Goal: Task Accomplishment & Management: Use online tool/utility

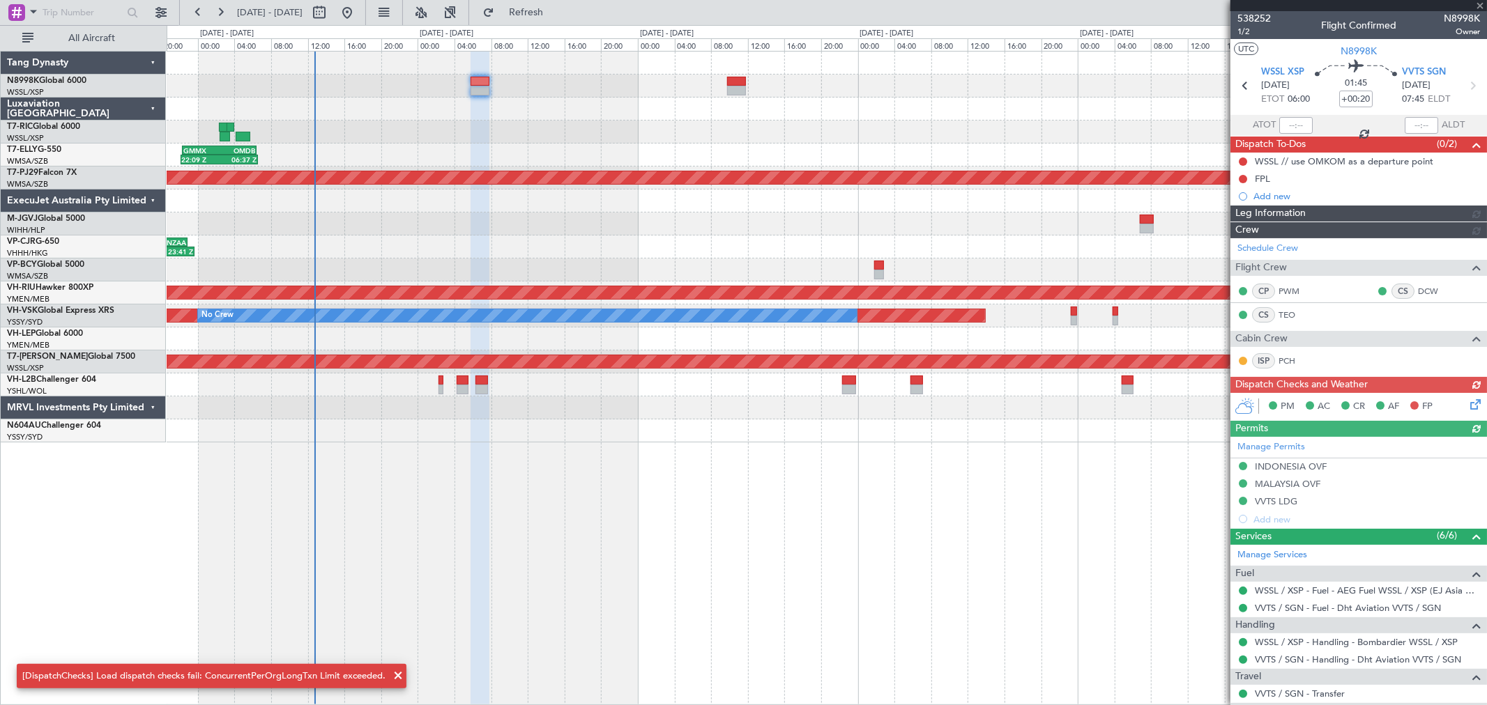
scroll to position [290, 0]
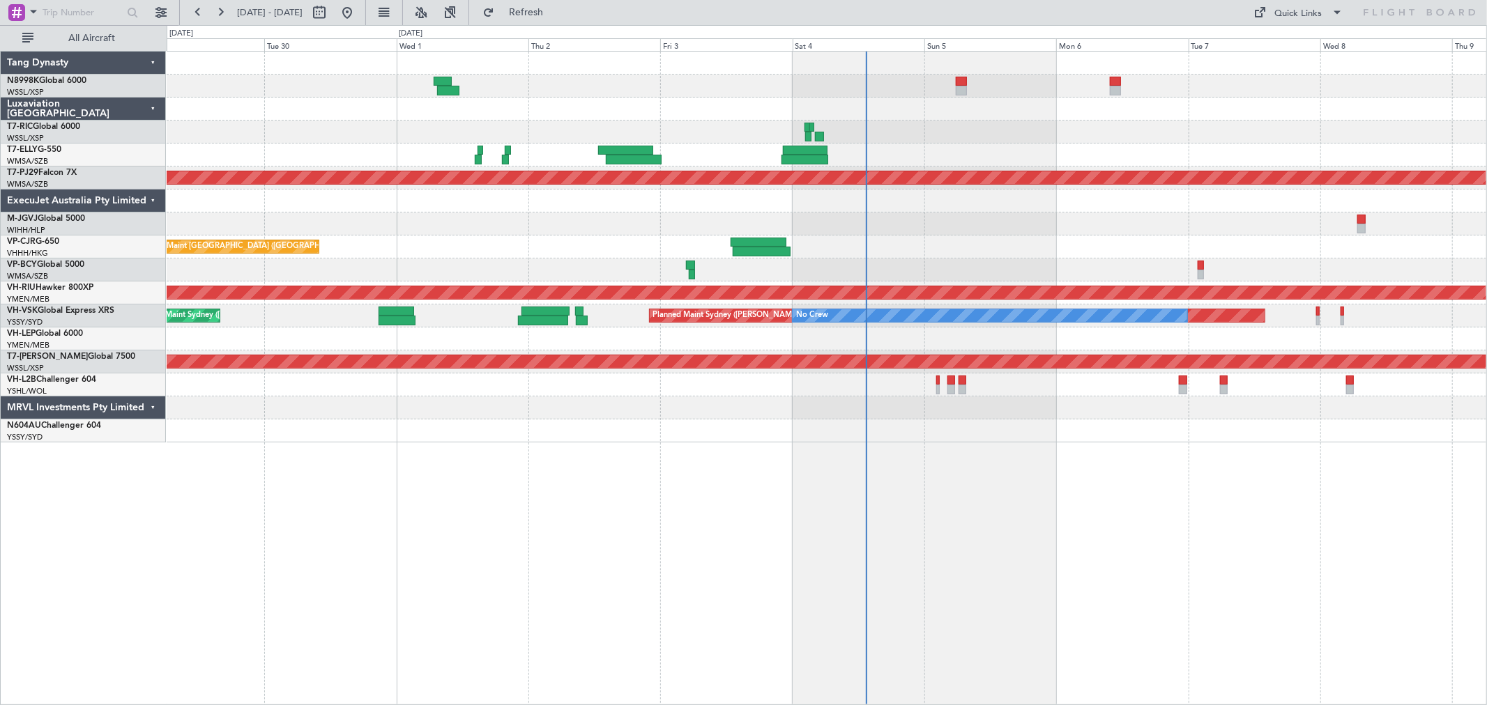
click at [586, 265] on div at bounding box center [827, 270] width 1320 height 23
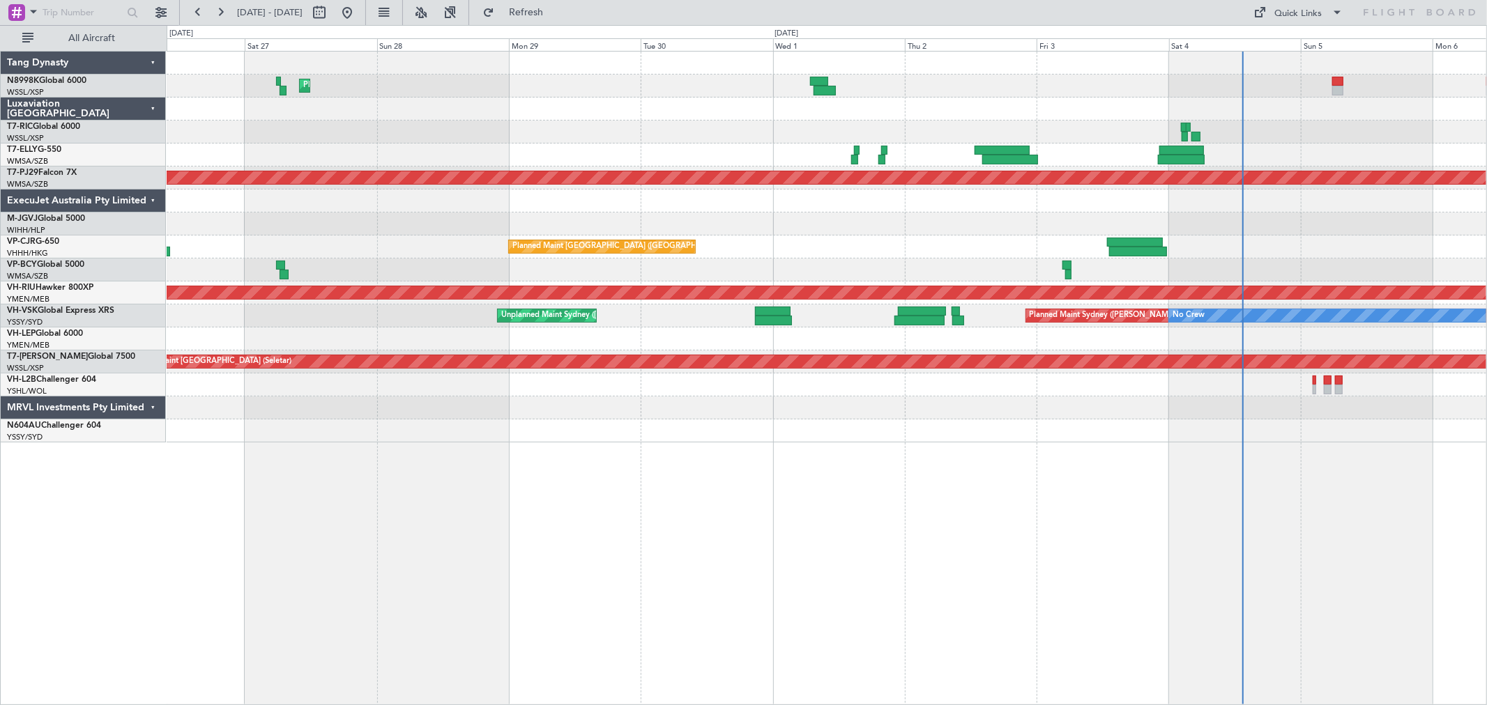
click at [528, 147] on div at bounding box center [827, 155] width 1320 height 23
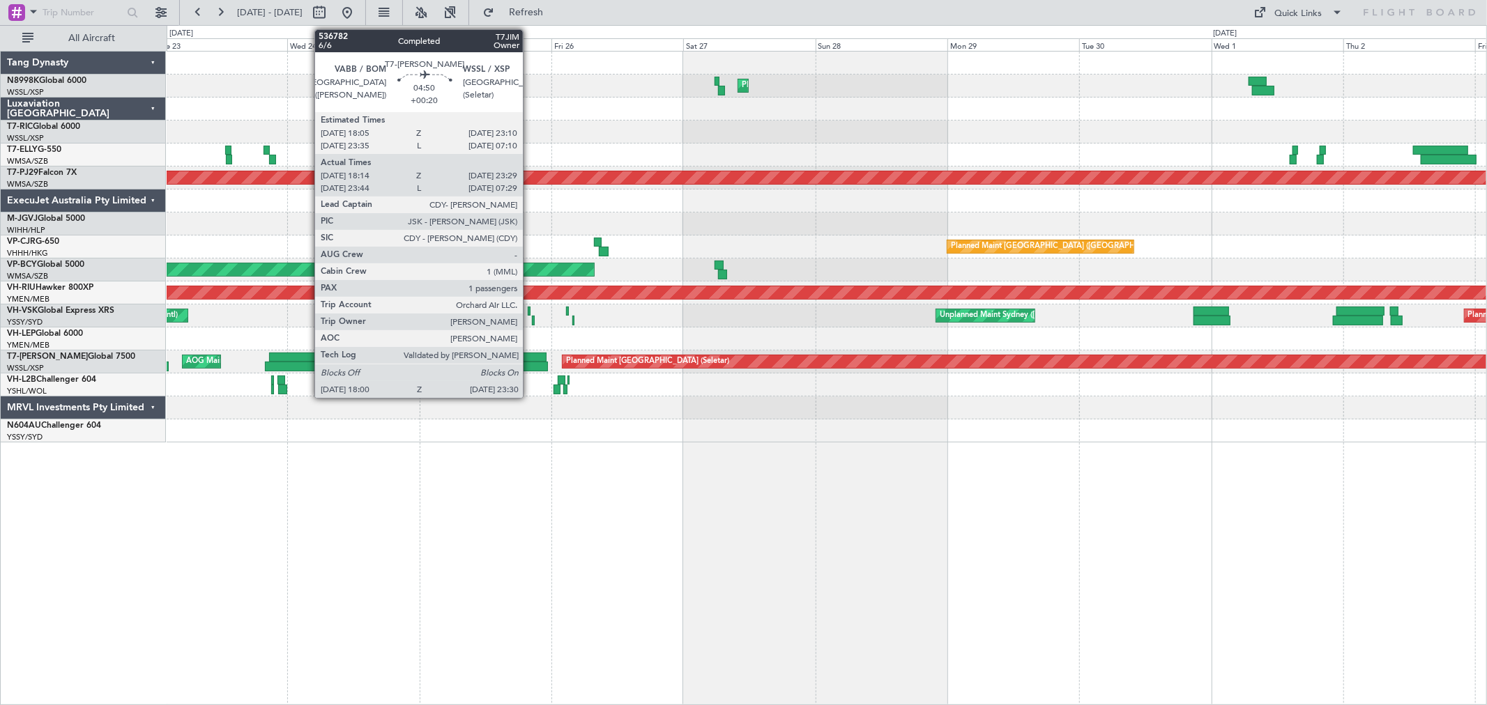
click at [530, 358] on div at bounding box center [532, 358] width 29 height 10
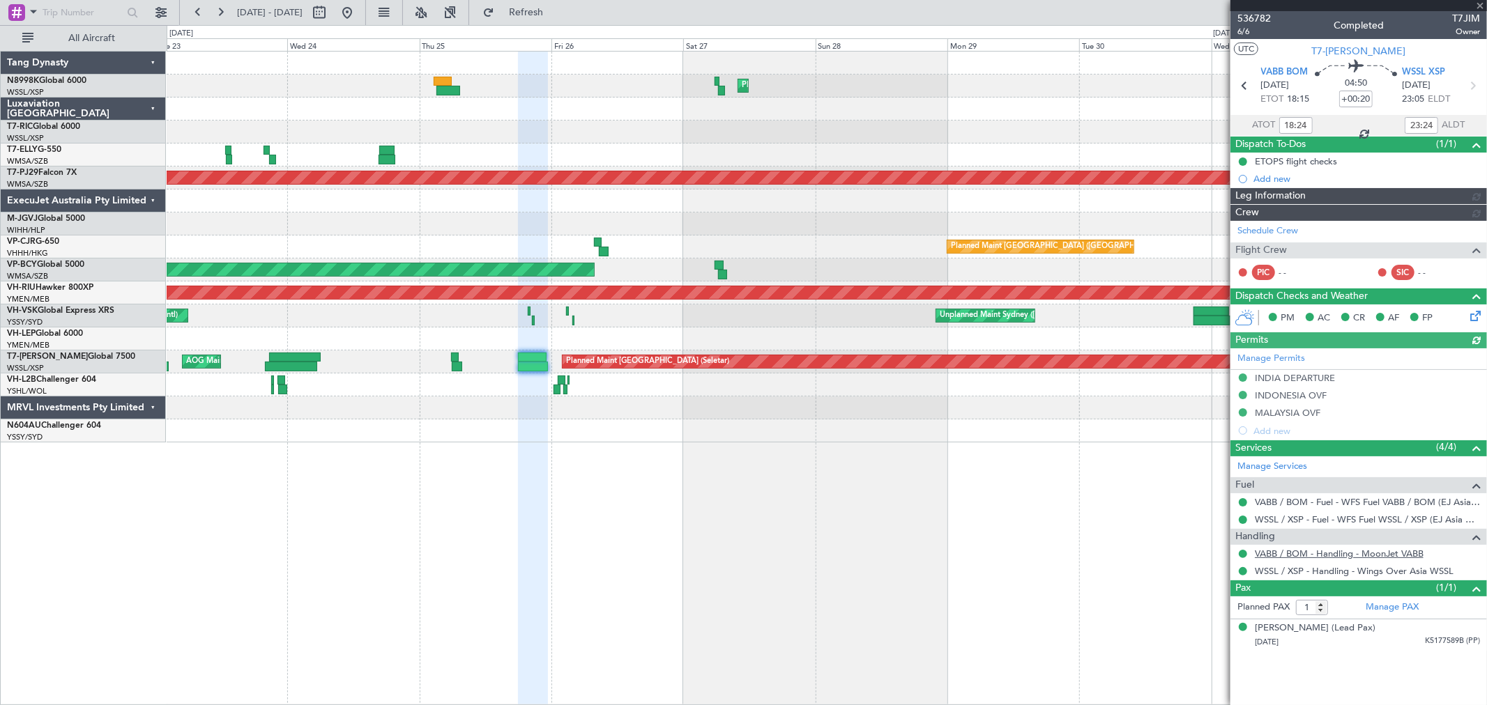
type input "[PERSON_NAME] (LEU)"
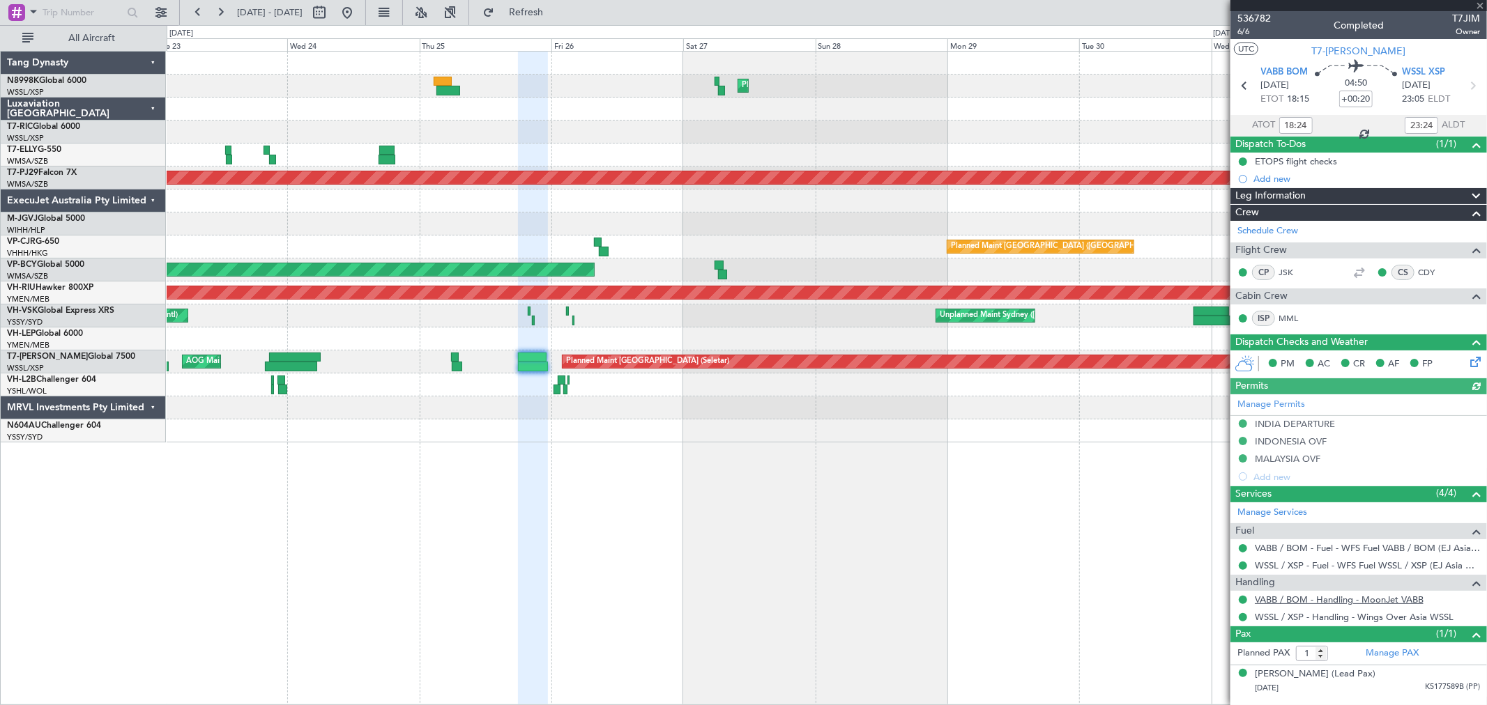
click at [1294, 598] on link "VABB / BOM - Handling - MoonJet VABB" at bounding box center [1339, 600] width 169 height 12
type input "[PERSON_NAME] (LEU)"
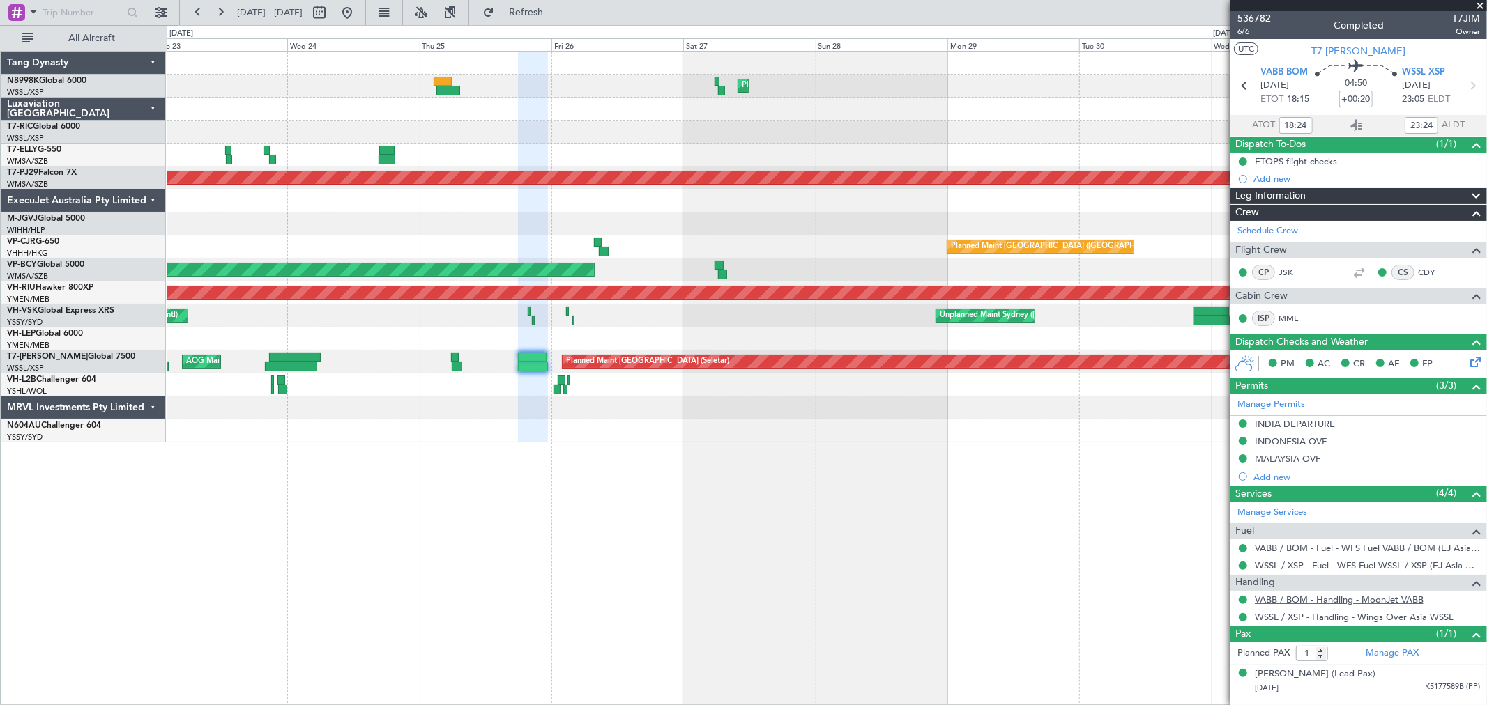
type input "[PERSON_NAME] (LEU)"
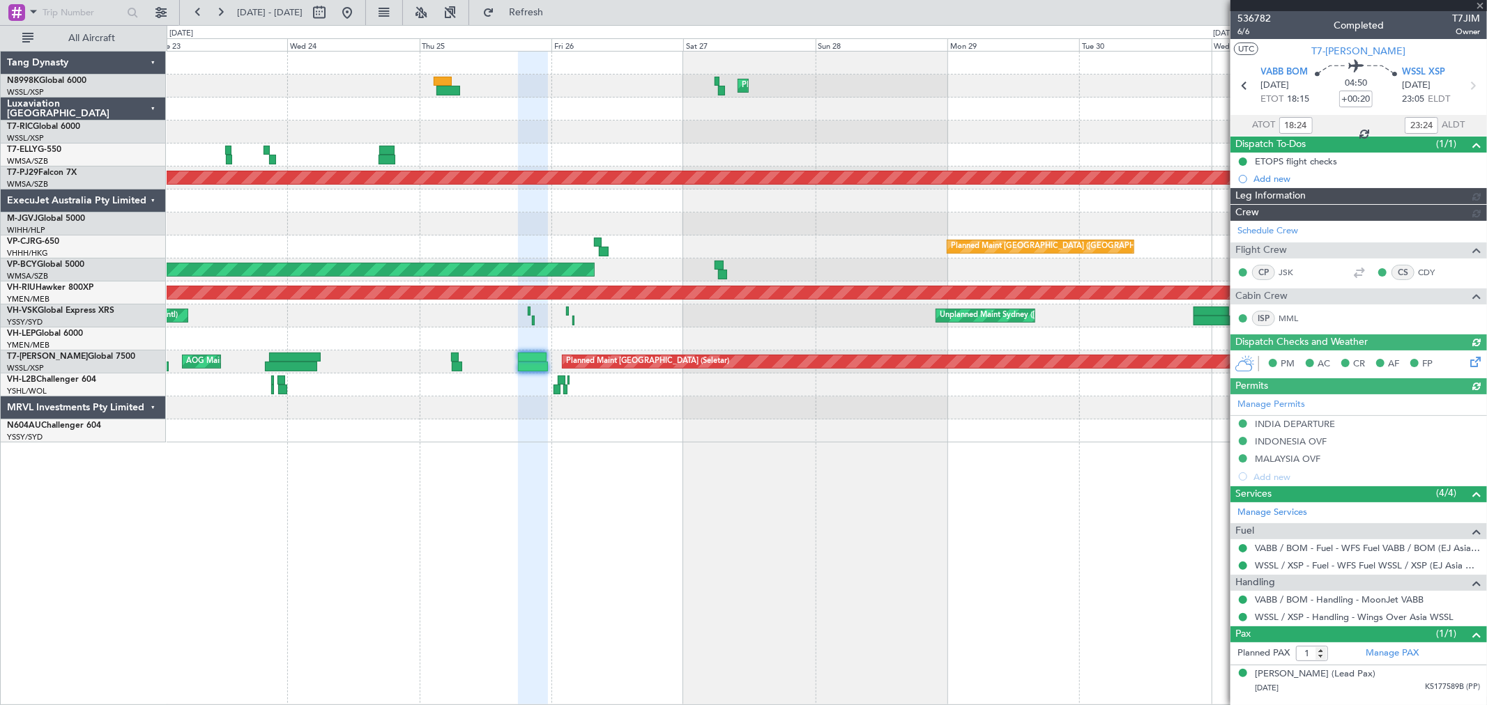
type input "[PERSON_NAME] (LEU)"
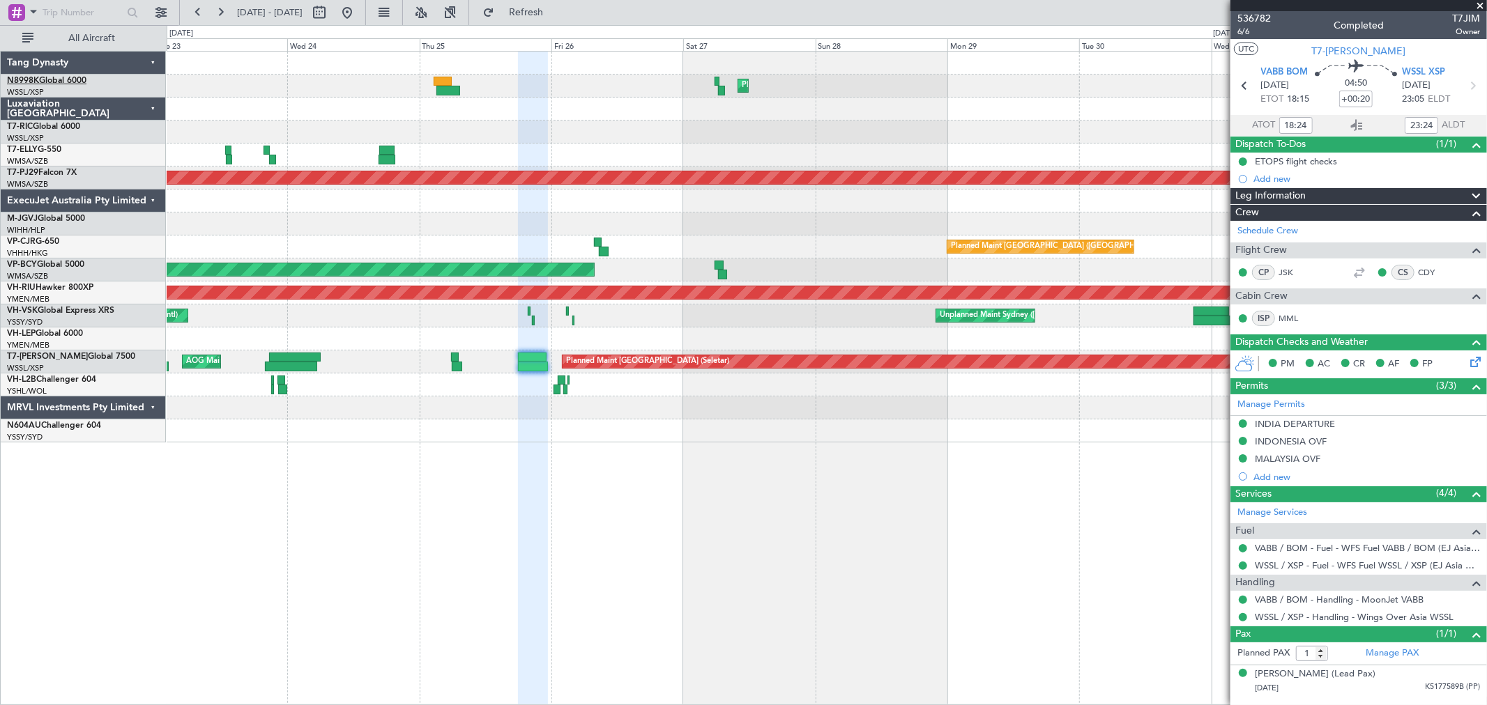
click at [38, 85] on span "N8998K" at bounding box center [23, 81] width 32 height 8
type input "[PERSON_NAME] (LEU)"
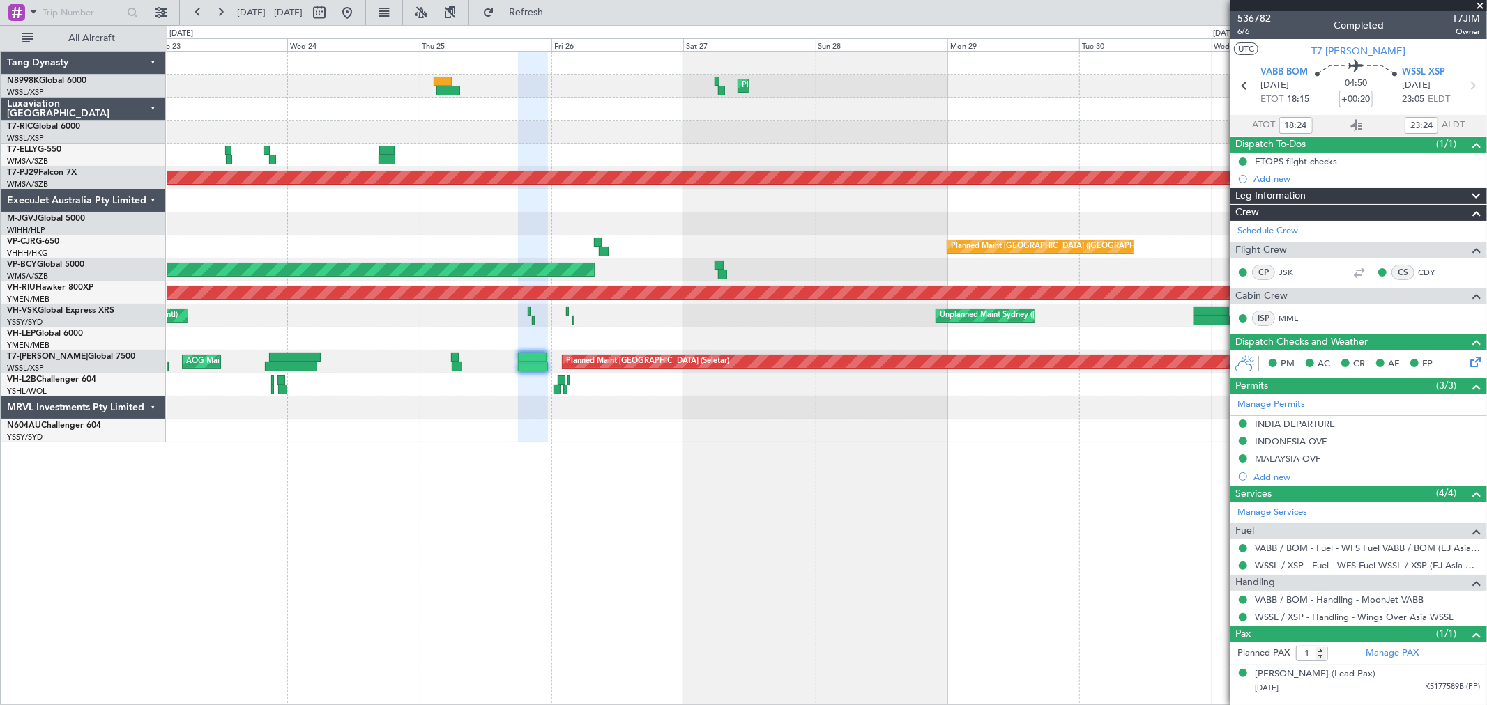
type input "[PERSON_NAME] (LEU)"
